Goal: Find specific page/section: Find specific page/section

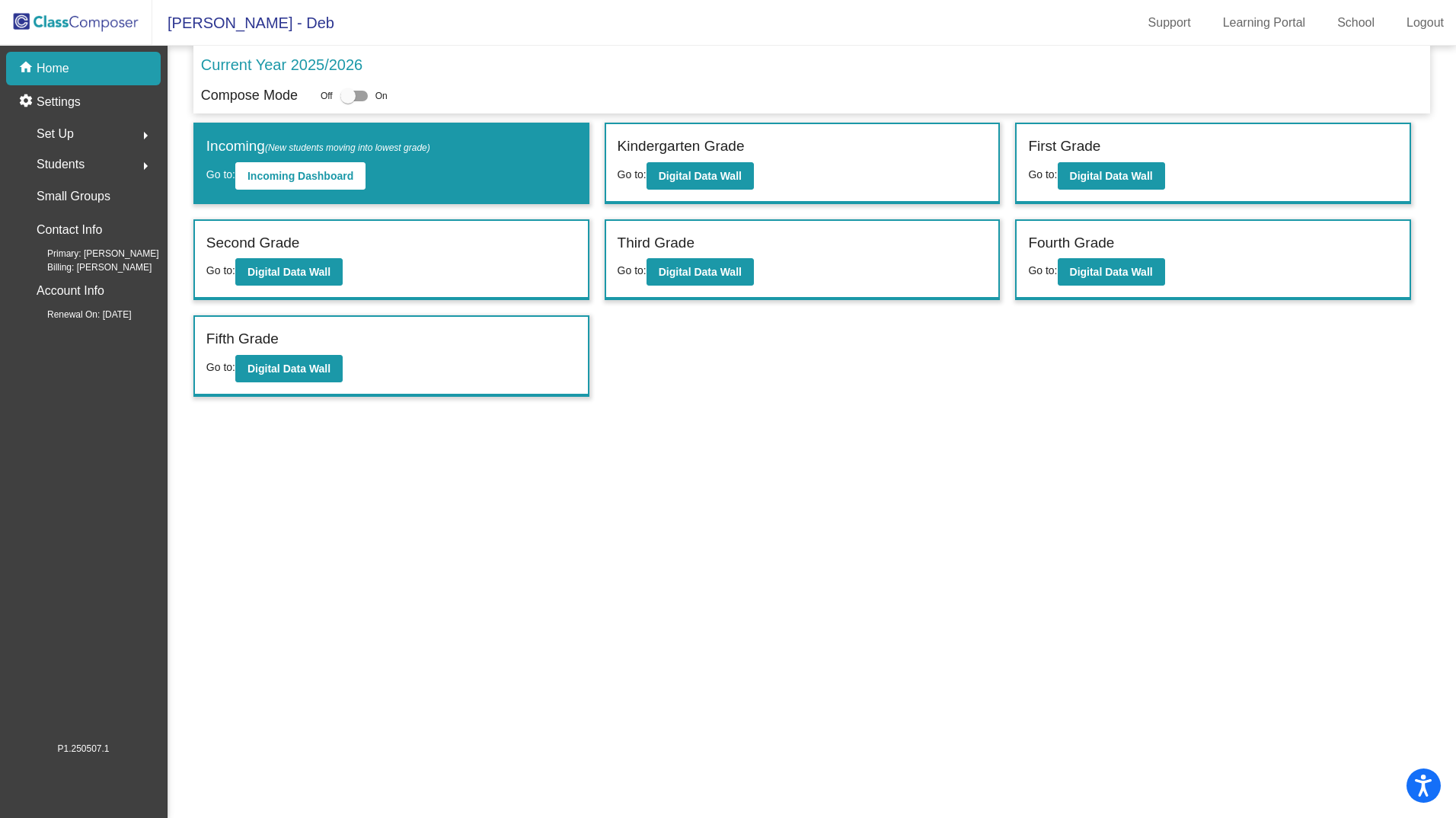
click at [509, 490] on mat-sidenav-content "Current Year 2025/2026 Compose Mode Off On Incoming (New students moving into l…" at bounding box center [812, 431] width 1288 height 772
click at [295, 370] on b "Digital Data Wall" at bounding box center [289, 368] width 83 height 12
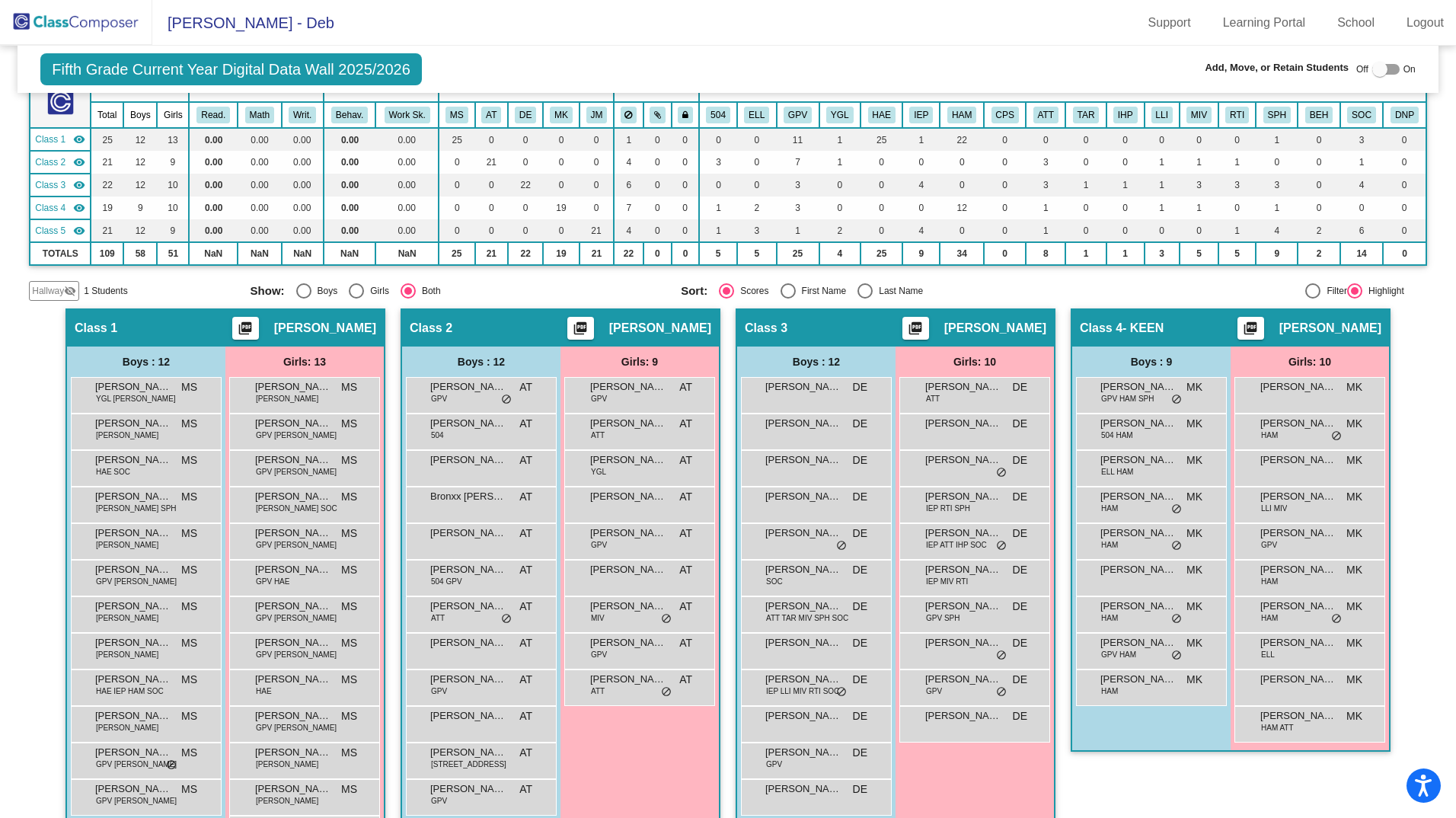
scroll to position [104, 0]
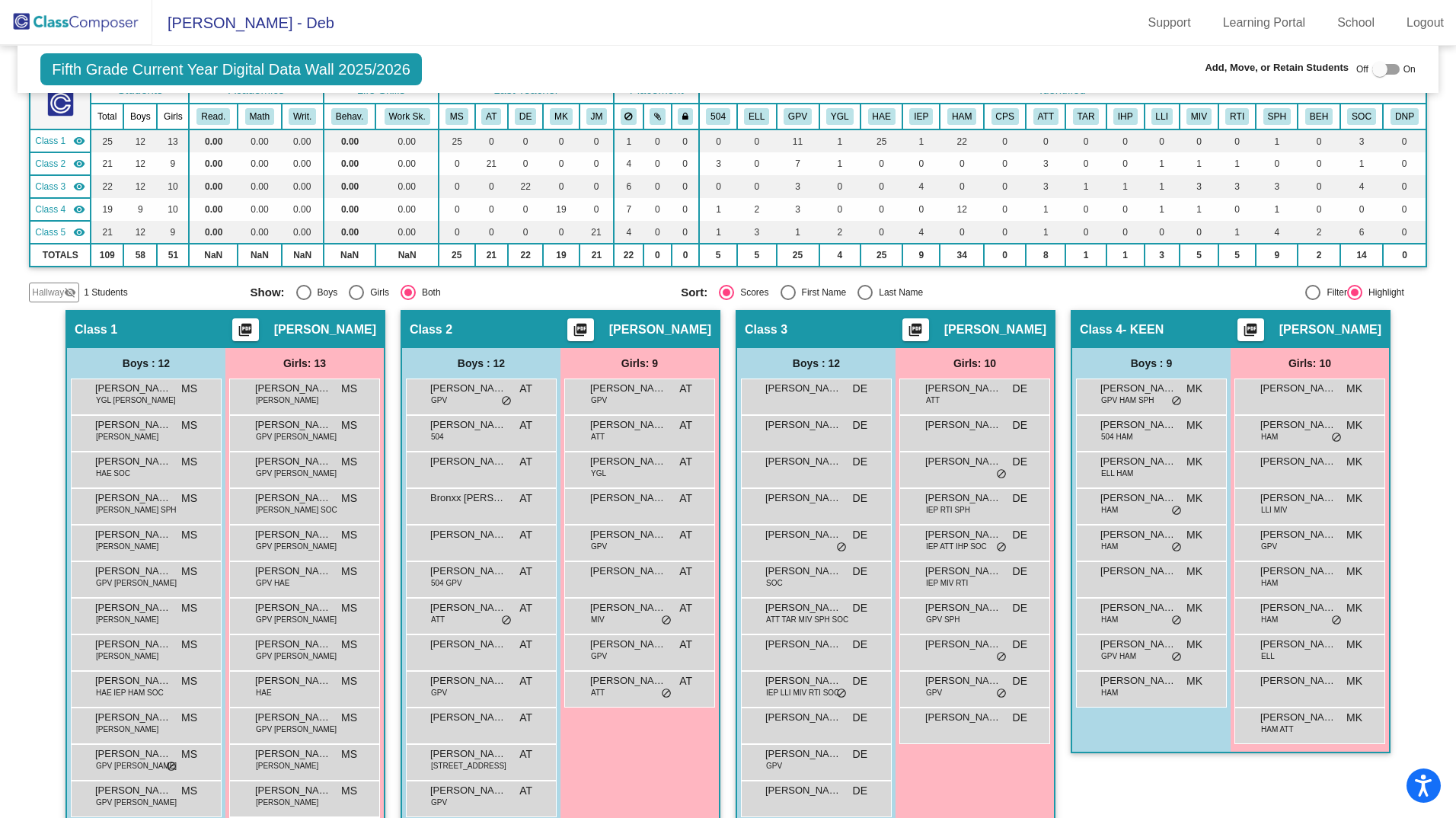
click at [861, 291] on div "Select an option" at bounding box center [865, 292] width 15 height 15
click at [865, 300] on input "Last Name" at bounding box center [865, 300] width 1 height 1
radio input "true"
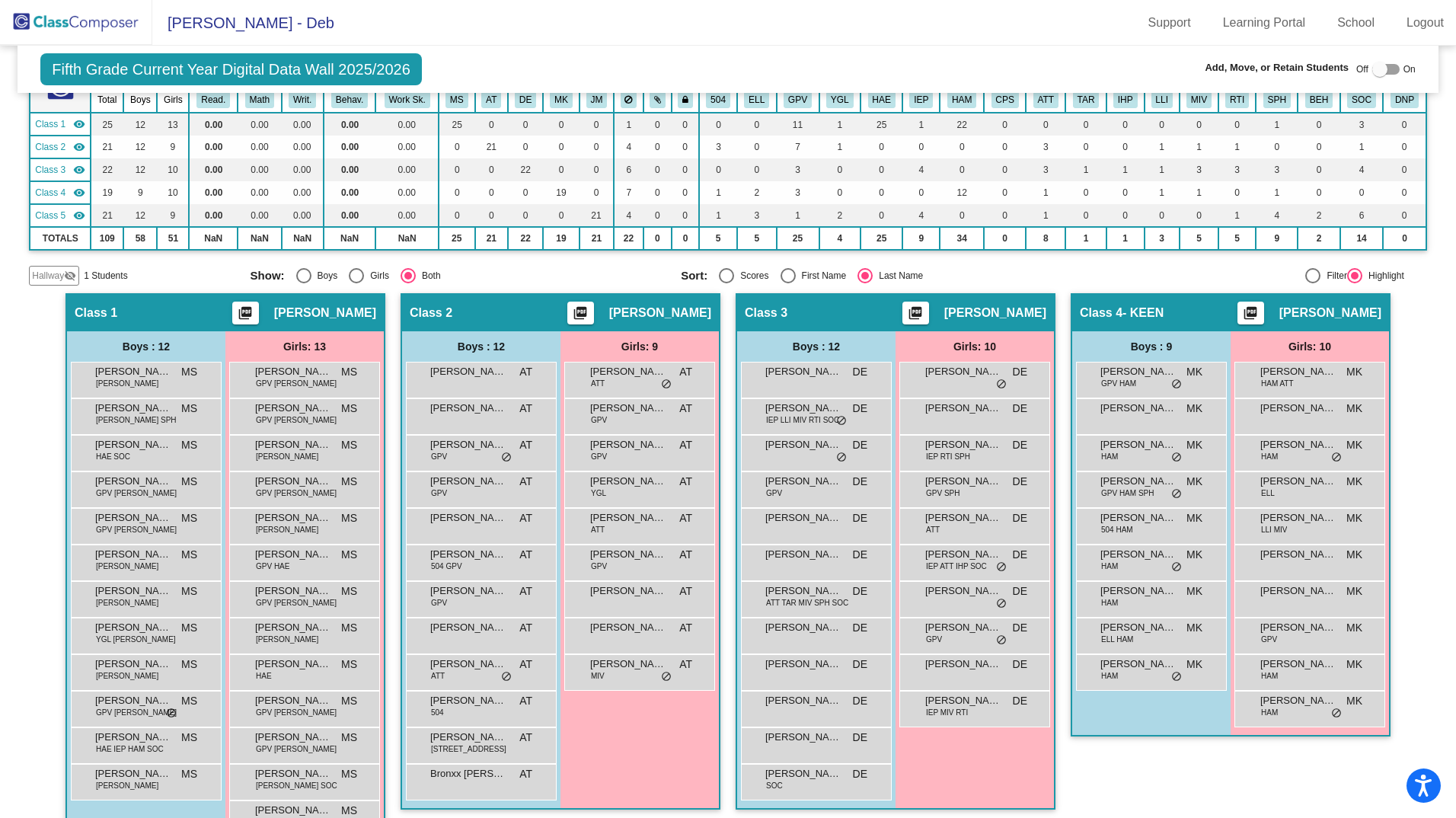
scroll to position [121, 0]
click at [1158, 416] on div "[PERSON_NAME] lock do_not_disturb_alt" at bounding box center [1149, 414] width 145 height 31
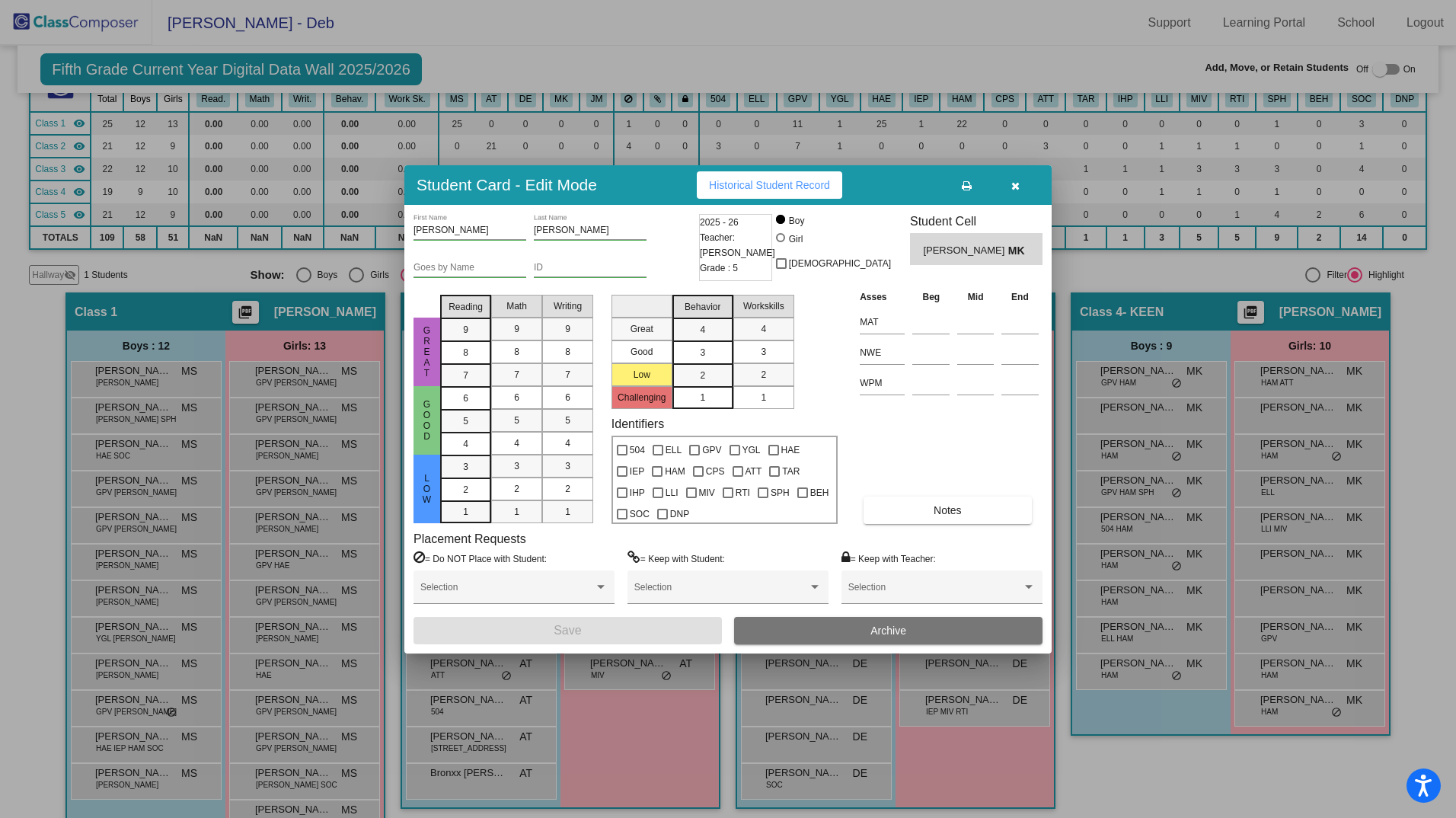
click at [1014, 181] on icon "button" at bounding box center [1015, 186] width 8 height 11
